Goal: Check status: Check status

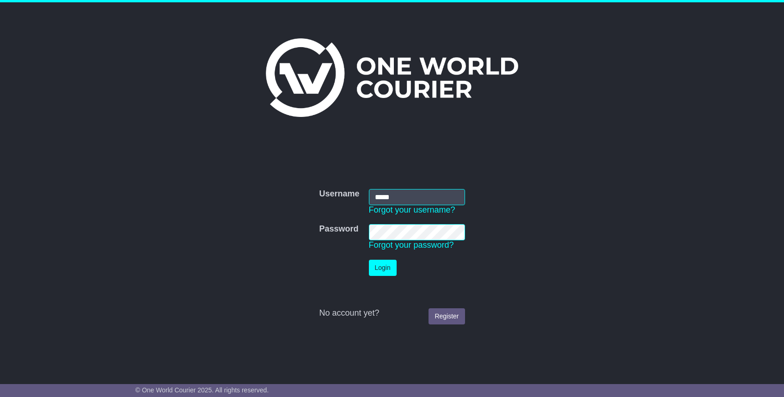
click at [393, 187] on td "Username ***** Forgot your username?" at bounding box center [416, 202] width 105 height 36
click at [396, 190] on input "*****" at bounding box center [417, 197] width 96 height 16
type input "**********"
click at [370, 274] on button "Login" at bounding box center [383, 268] width 28 height 16
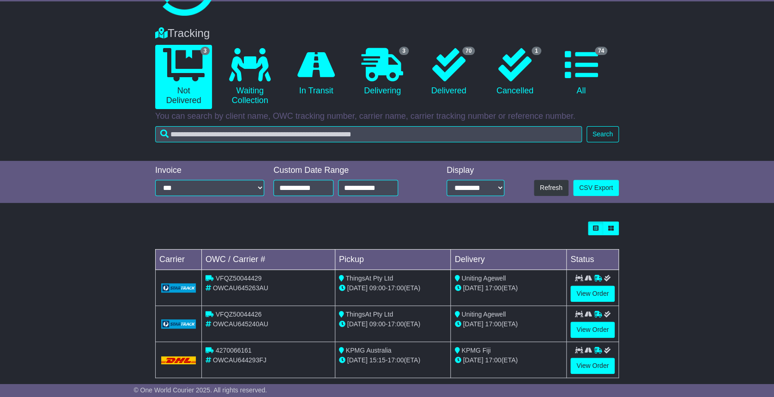
scroll to position [64, 0]
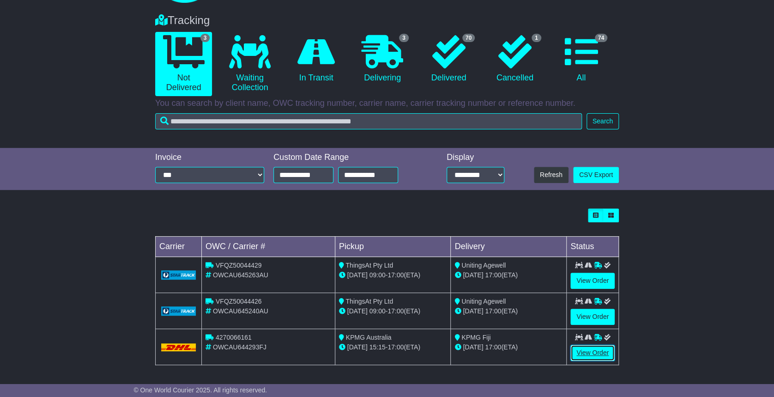
click at [588, 355] on link "View Order" at bounding box center [593, 353] width 44 height 16
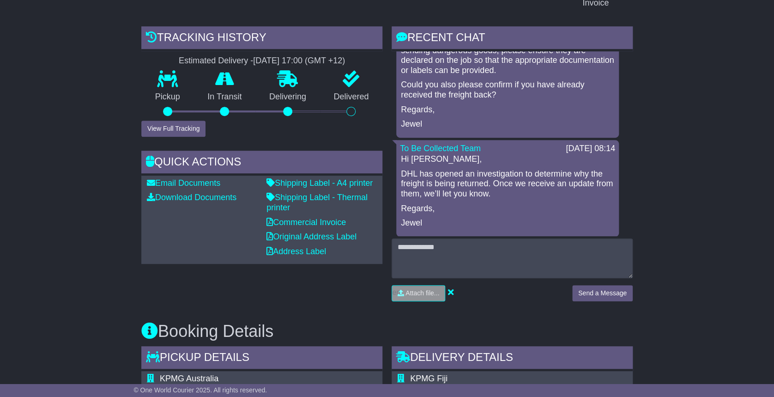
scroll to position [207, 0]
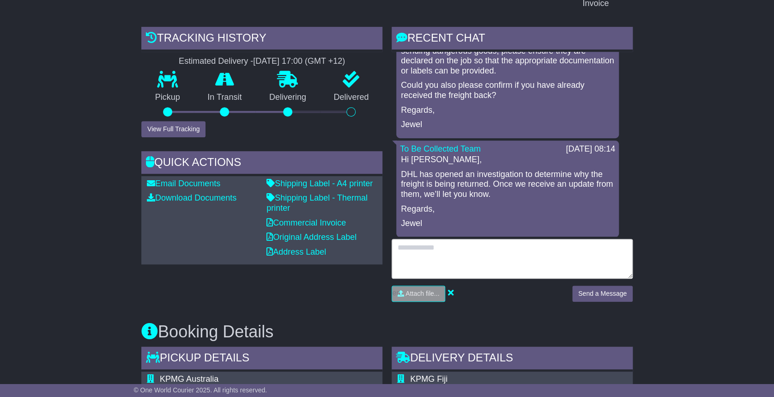
click at [460, 245] on textarea at bounding box center [512, 259] width 241 height 40
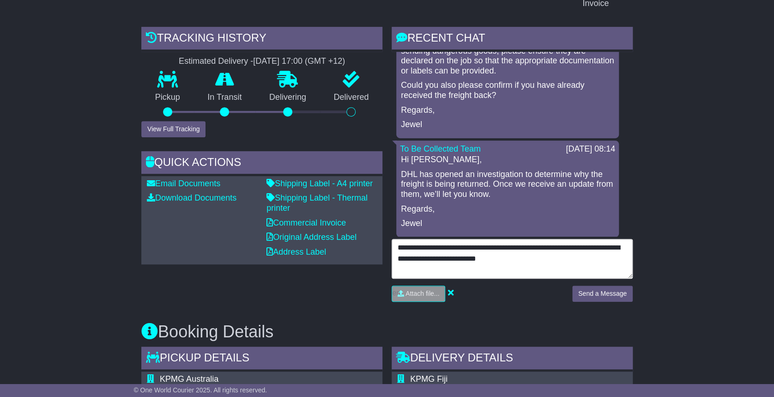
type textarea "**********"
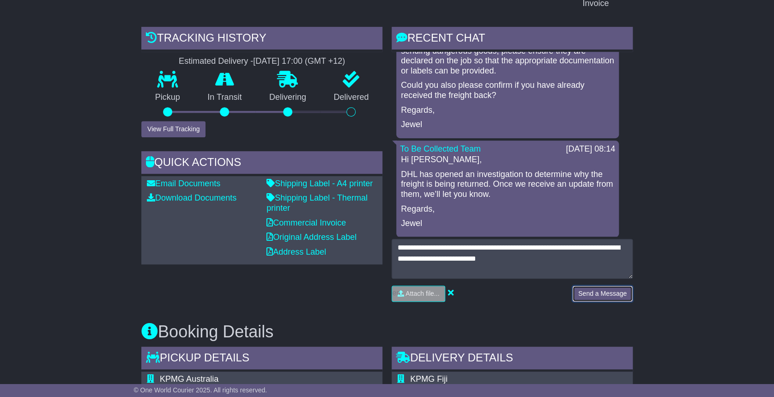
click at [594, 286] on button "Send a Message" at bounding box center [603, 294] width 61 height 16
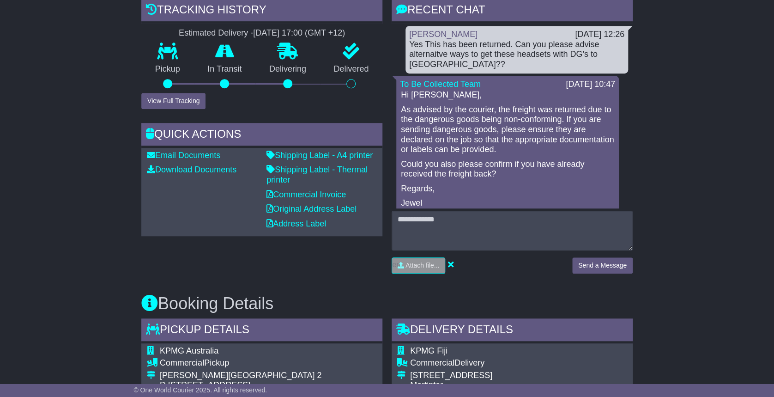
scroll to position [237, 0]
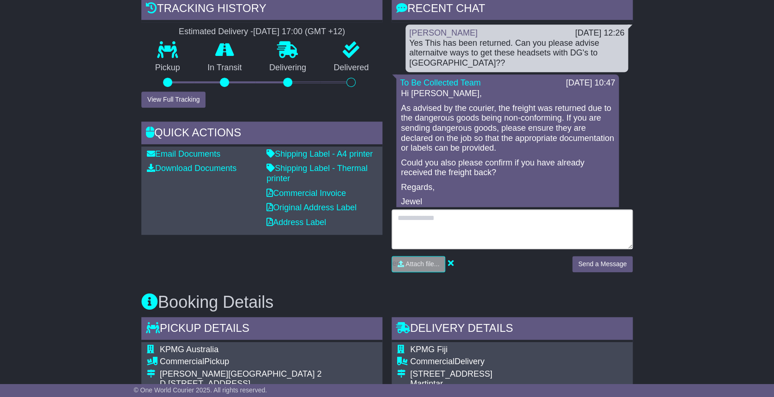
click at [473, 229] on textarea at bounding box center [512, 229] width 241 height 40
type textarea "*"
type textarea "**********"
drag, startPoint x: 551, startPoint y: 223, endPoint x: 255, endPoint y: 192, distance: 297.8
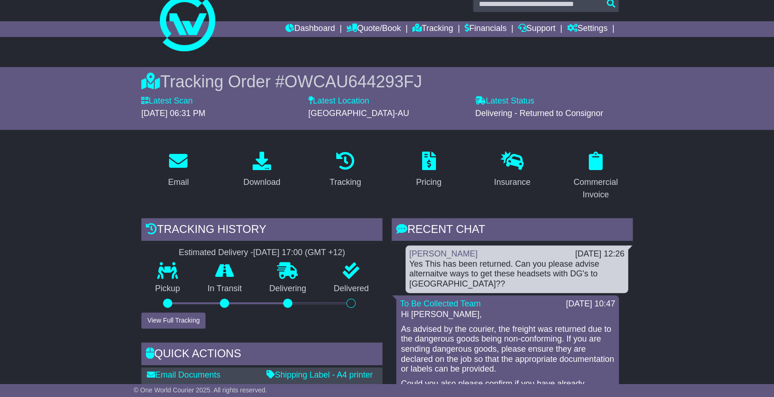
scroll to position [15, 0]
click at [306, 26] on link "Dashboard" at bounding box center [310, 30] width 49 height 16
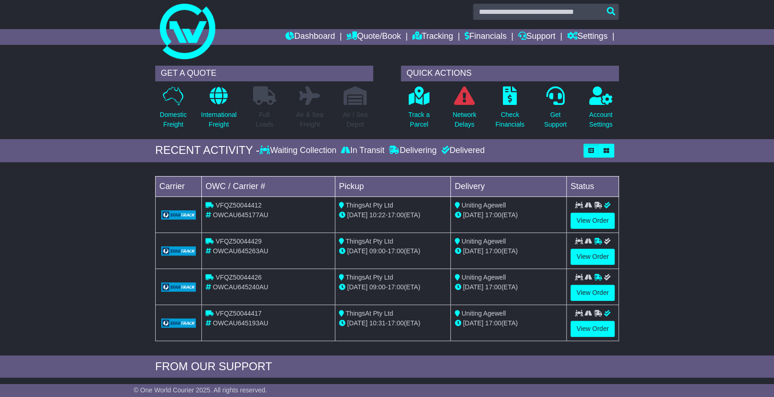
scroll to position [9, 0]
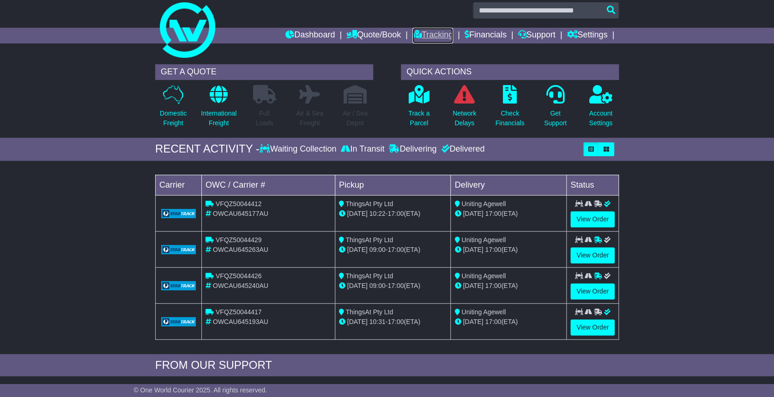
click at [434, 37] on link "Tracking" at bounding box center [433, 36] width 41 height 16
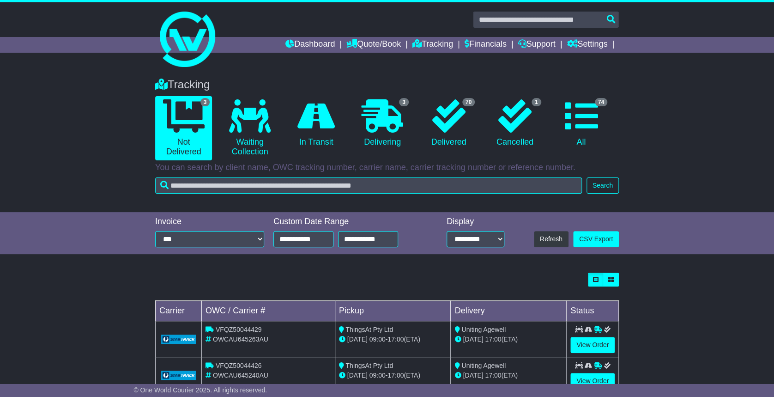
scroll to position [64, 0]
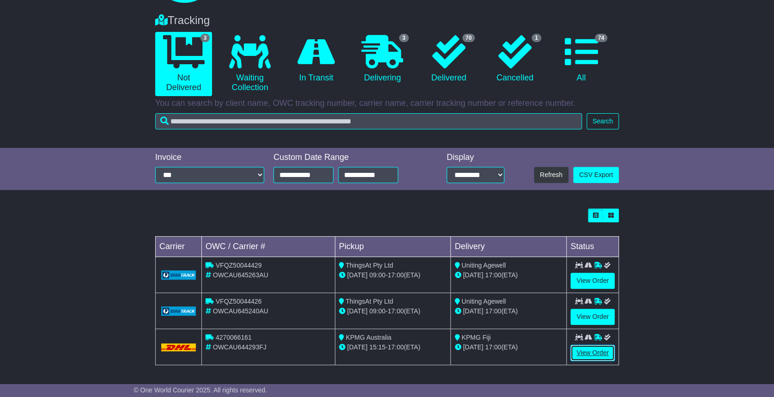
click at [593, 349] on link "View Order" at bounding box center [593, 353] width 44 height 16
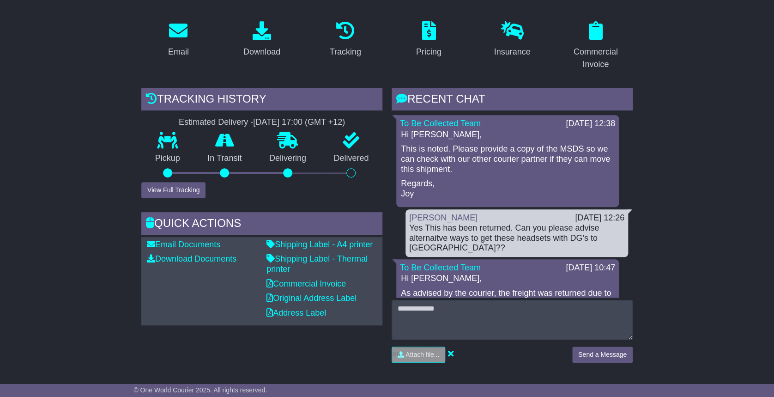
scroll to position [146, 0]
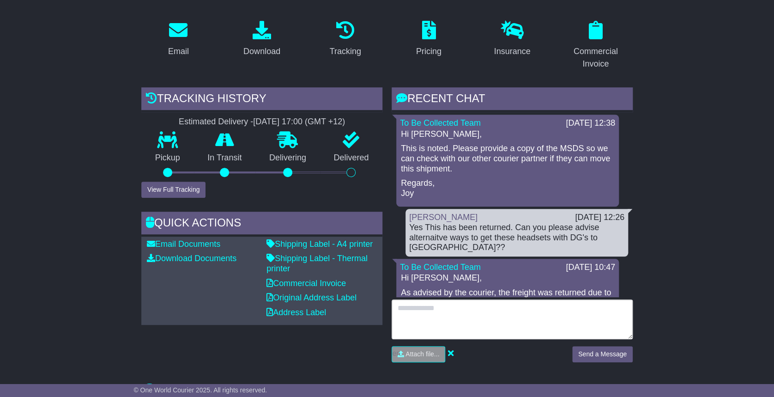
click at [440, 328] on textarea at bounding box center [512, 319] width 241 height 40
type textarea "*"
type textarea "**********"
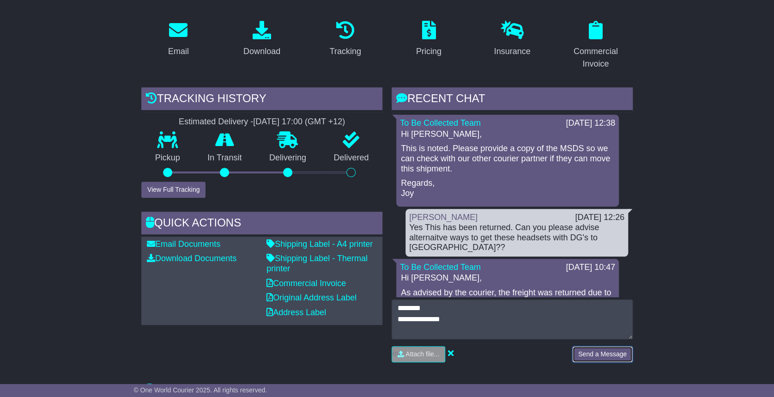
click at [617, 354] on button "Send a Message" at bounding box center [603, 354] width 61 height 16
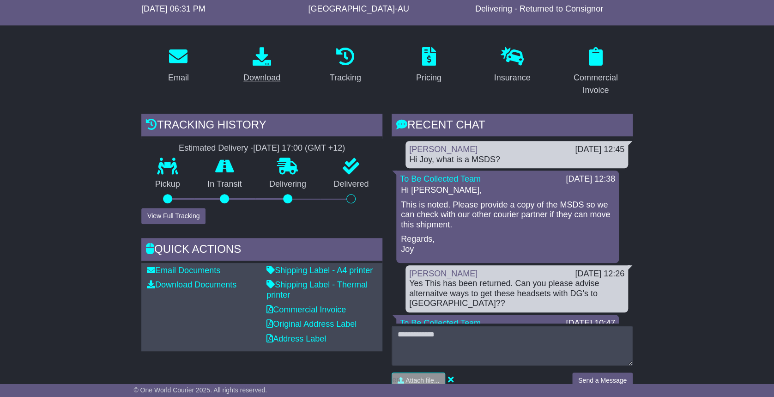
scroll to position [121, 0]
click at [171, 218] on button "View Full Tracking" at bounding box center [173, 215] width 64 height 16
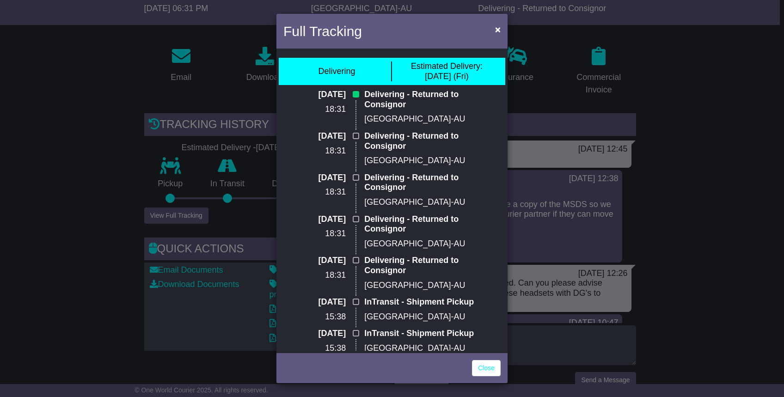
click at [490, 18] on div "Full Tracking ×" at bounding box center [391, 32] width 231 height 37
click at [494, 21] on button "×" at bounding box center [497, 29] width 15 height 19
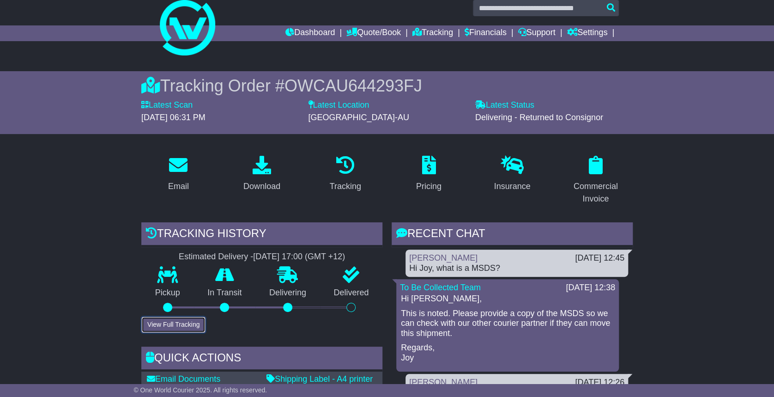
scroll to position [0, 0]
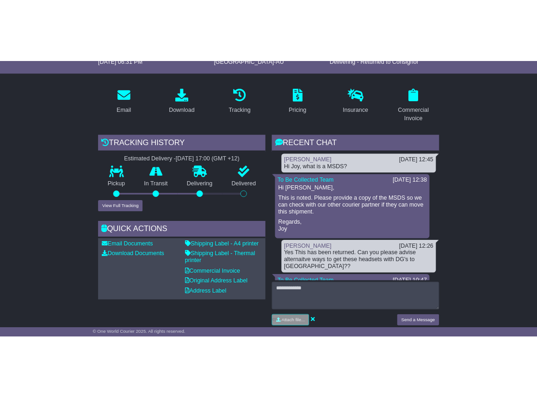
scroll to position [128, 0]
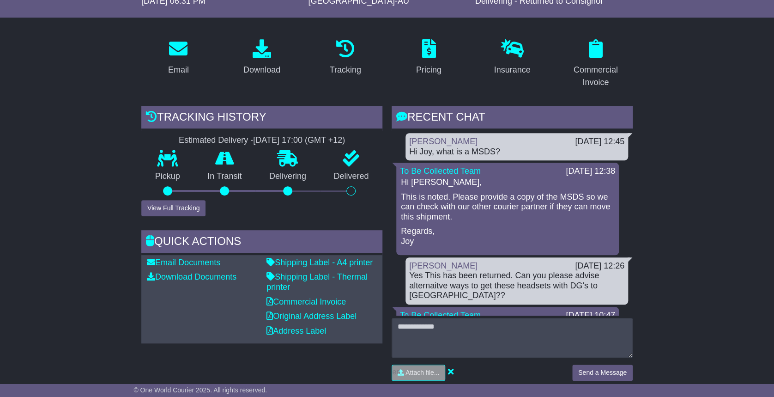
click at [329, 268] on div "Shipping Label - A4 printer Shipping Label - Thermal printer Commercial Invoice…" at bounding box center [322, 299] width 120 height 83
click at [328, 270] on div "Shipping Label - A4 printer Shipping Label - Thermal printer Commercial Invoice…" at bounding box center [322, 299] width 120 height 83
click at [319, 274] on link "Shipping Label - Thermal printer" at bounding box center [317, 281] width 101 height 19
